Goal: Task Accomplishment & Management: Use online tool/utility

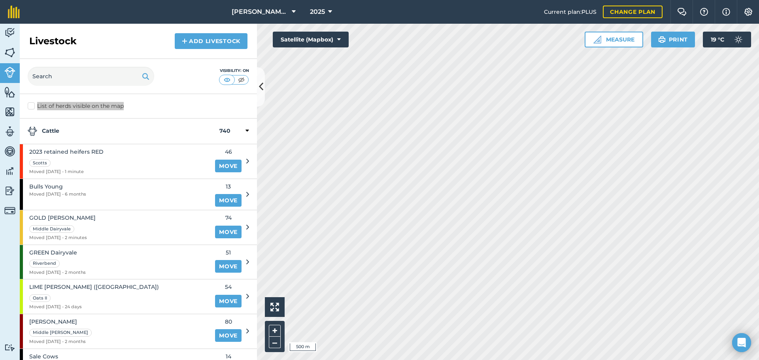
scroll to position [30, 0]
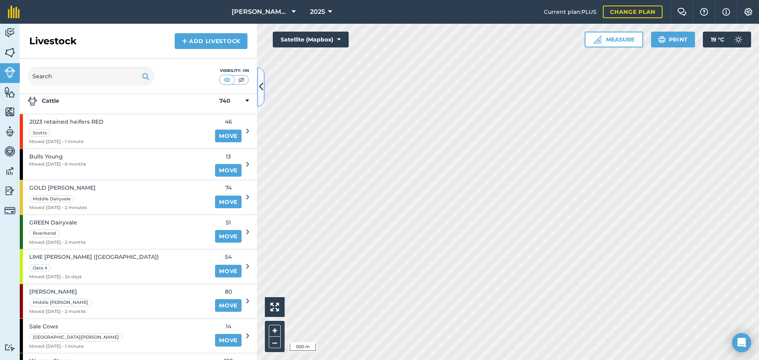
click at [259, 84] on icon at bounding box center [261, 87] width 4 height 14
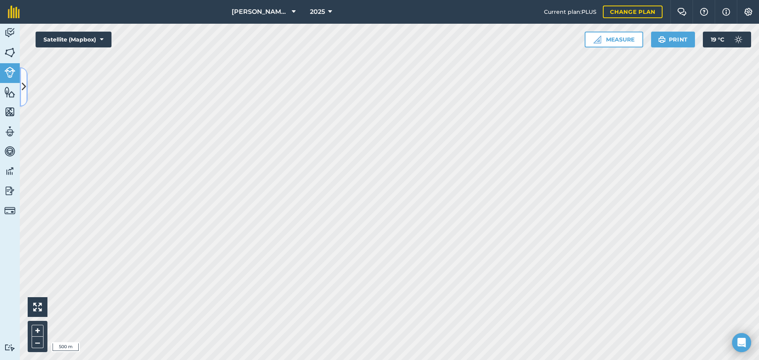
click at [25, 92] on icon at bounding box center [24, 87] width 4 height 14
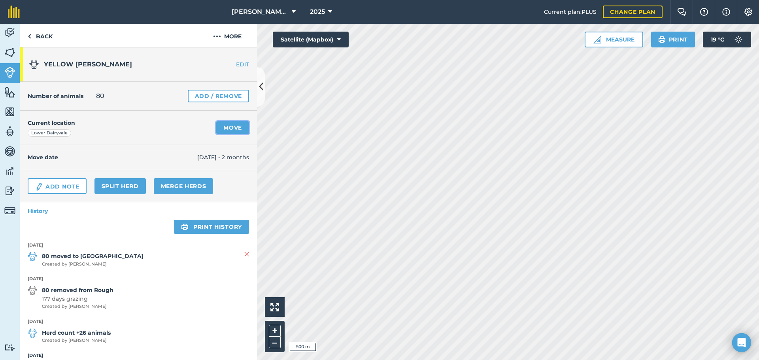
click at [234, 128] on link "Move" at bounding box center [232, 127] width 33 height 13
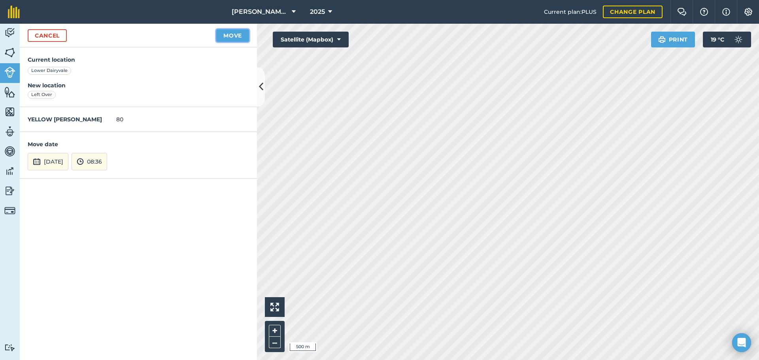
click at [239, 34] on button "Move" at bounding box center [232, 35] width 33 height 13
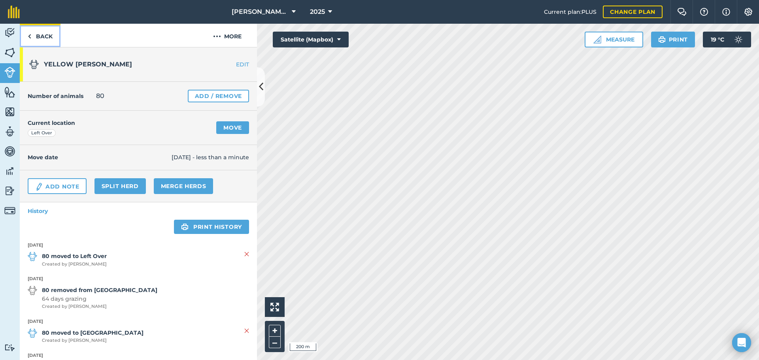
click at [43, 34] on link "Back" at bounding box center [40, 35] width 41 height 23
